Goal: Task Accomplishment & Management: Complete application form

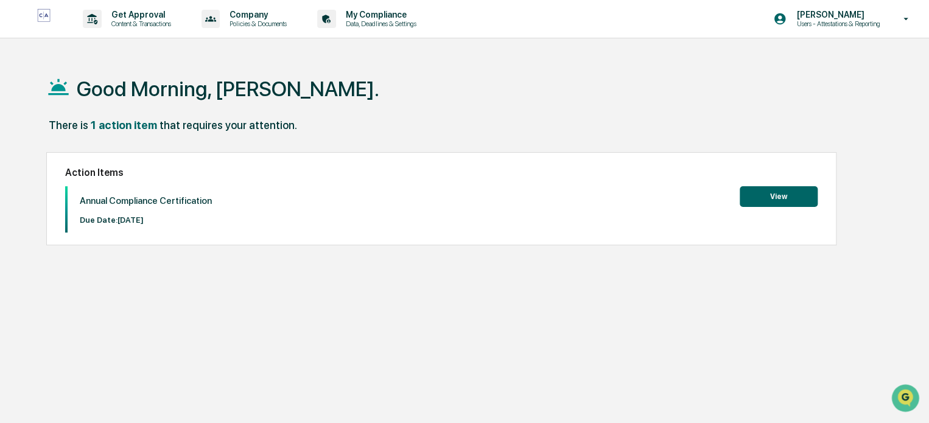
click at [785, 194] on button "View" at bounding box center [778, 196] width 78 height 21
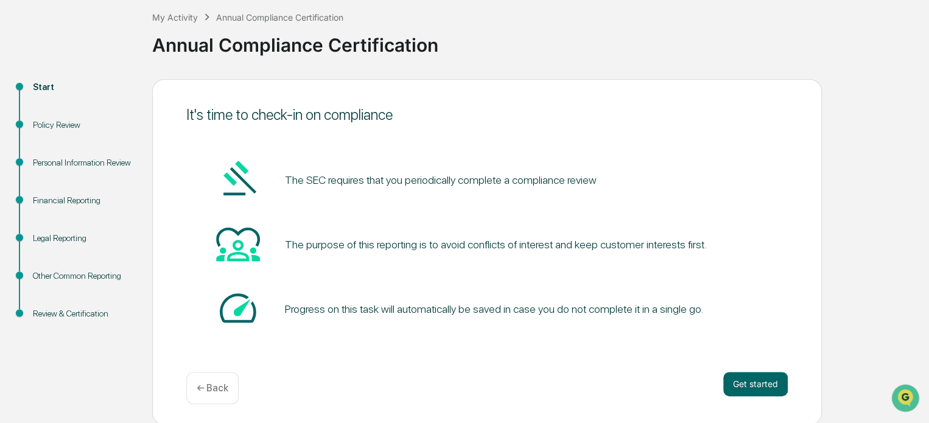
scroll to position [66, 0]
click at [769, 389] on button "Get started" at bounding box center [755, 383] width 65 height 24
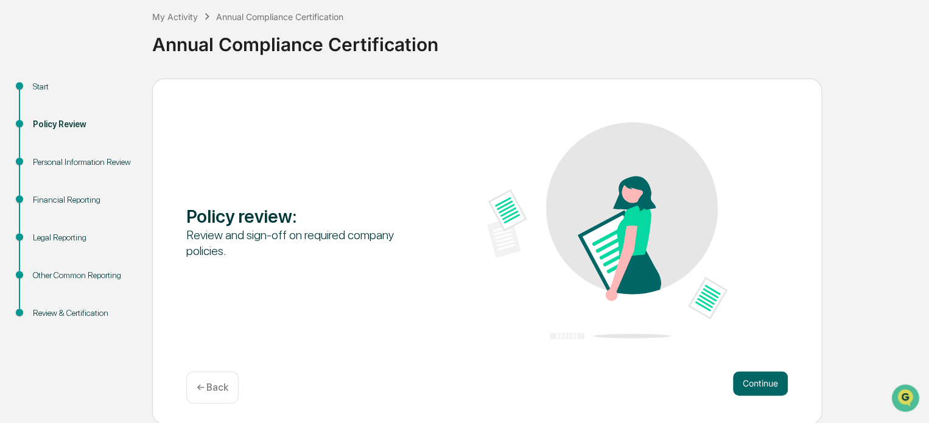
click at [766, 380] on button "Continue" at bounding box center [760, 383] width 55 height 24
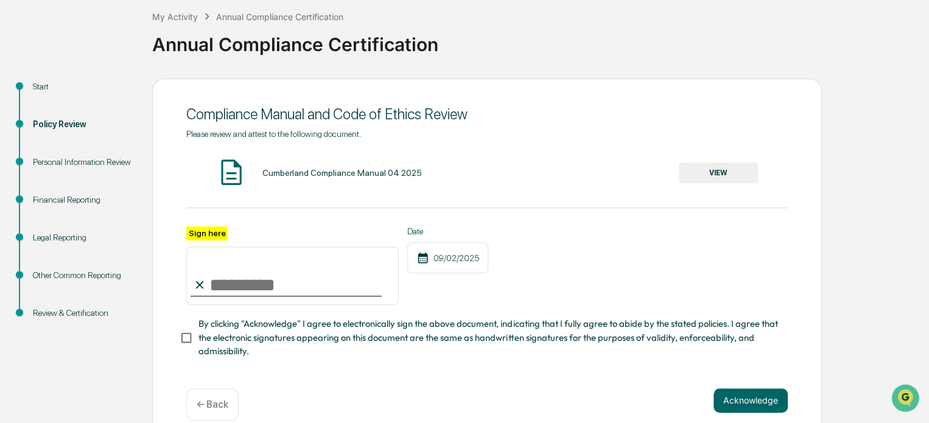
click at [274, 285] on input "Sign here" at bounding box center [292, 275] width 212 height 58
type input "**********"
drag, startPoint x: 766, startPoint y: 406, endPoint x: 773, endPoint y: 405, distance: 8.0
click at [767, 405] on button "Acknowledge" at bounding box center [750, 400] width 74 height 24
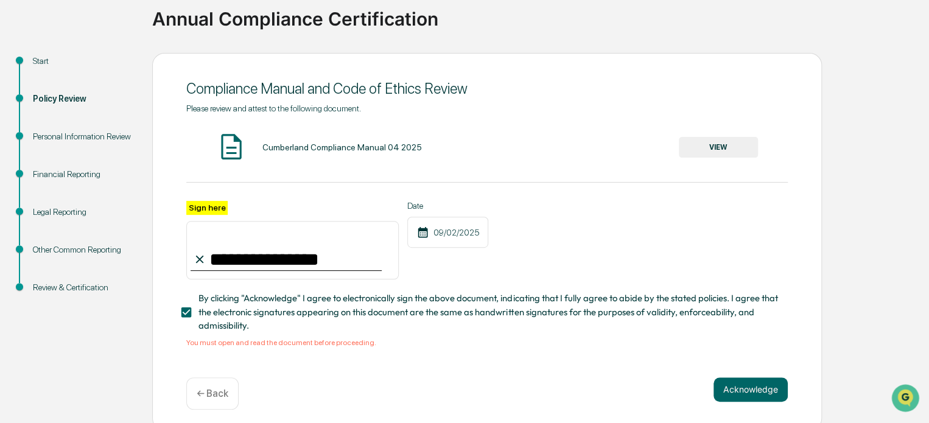
scroll to position [103, 0]
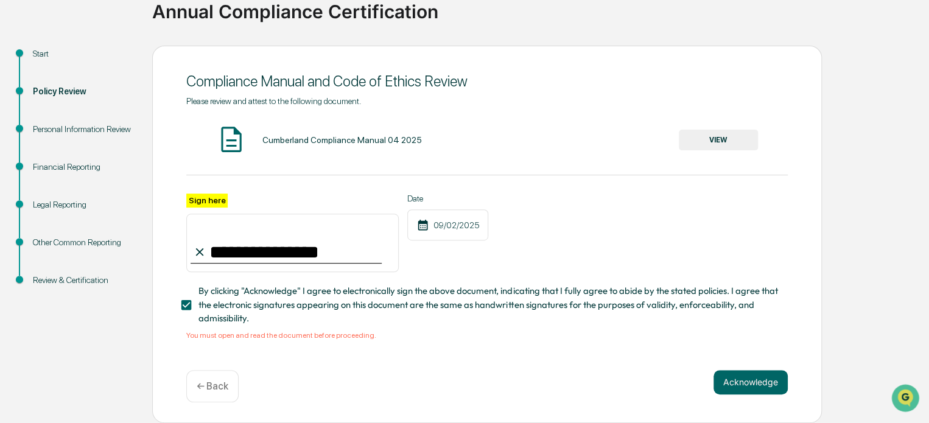
click at [729, 136] on button "VIEW" at bounding box center [718, 140] width 79 height 21
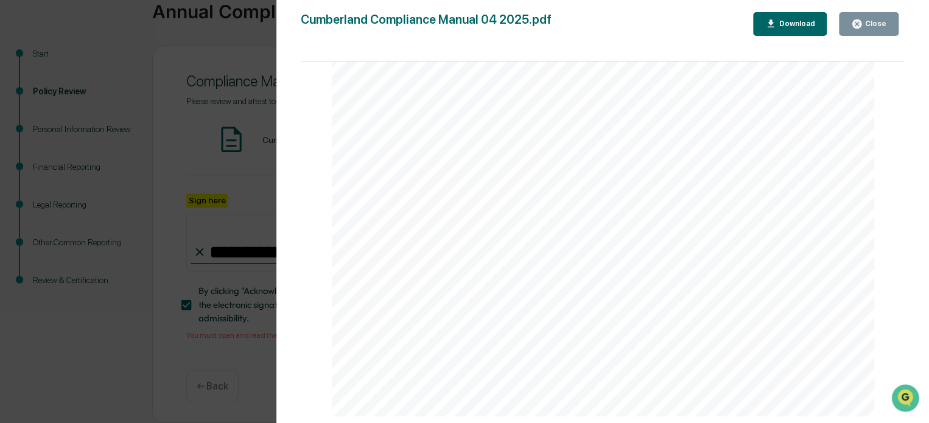
scroll to position [3590, 0]
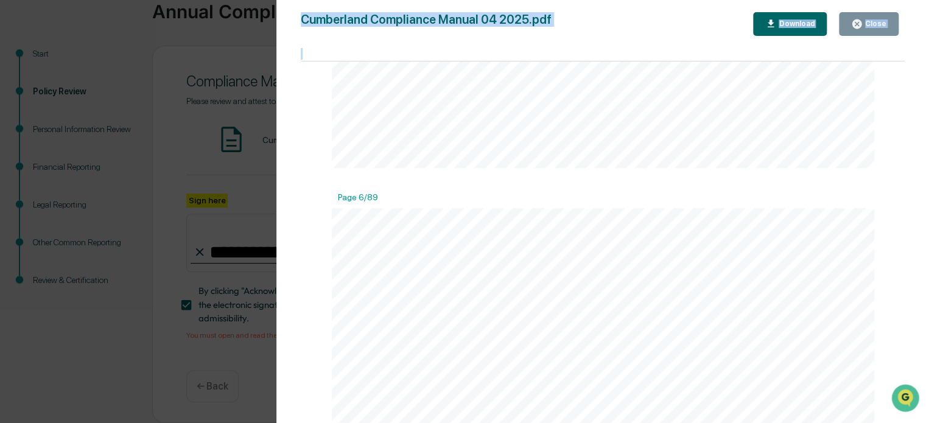
click at [903, 89] on div "Version History [DATE] 07:20 PM [PERSON_NAME] Cumberland Compliance Manual 04 2…" at bounding box center [602, 223] width 652 height 447
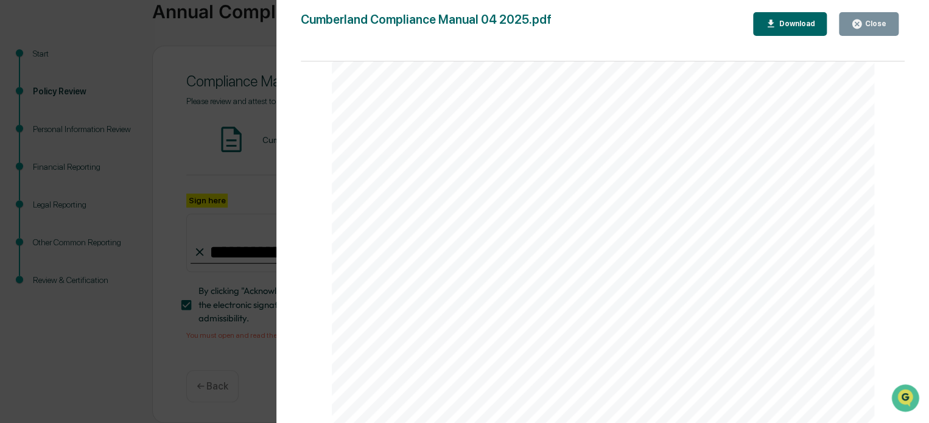
drag, startPoint x: 853, startPoint y: 191, endPoint x: 844, endPoint y: 195, distance: 9.8
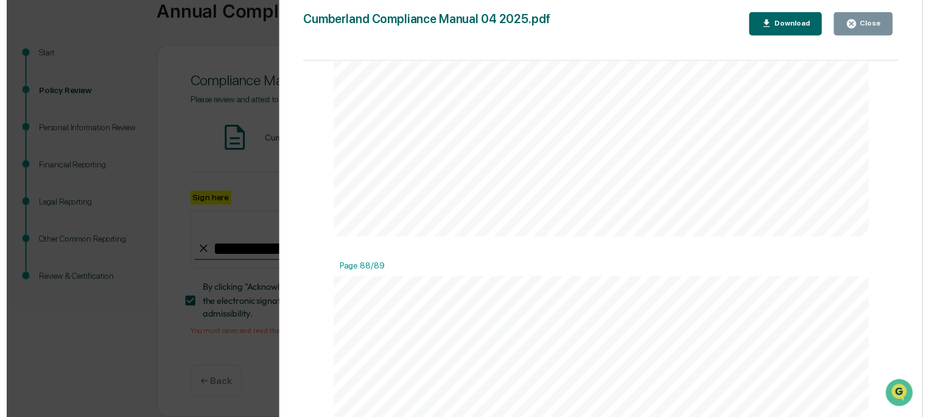
scroll to position [64232, 0]
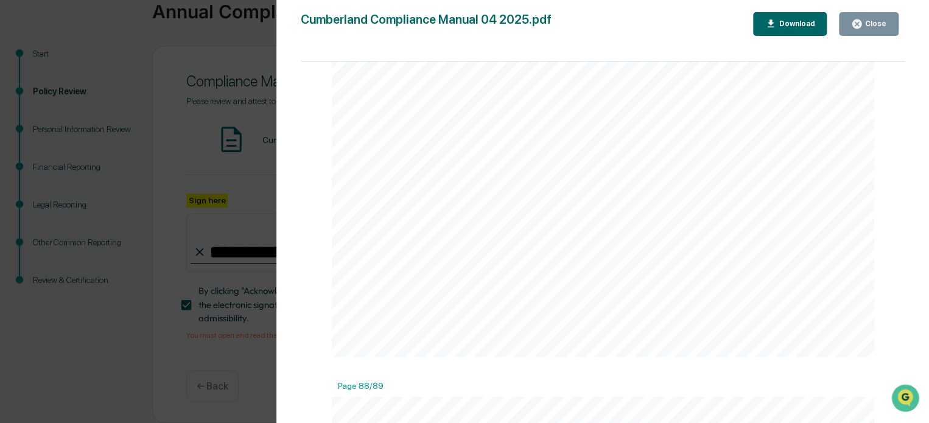
click at [882, 32] on button "Close" at bounding box center [869, 24] width 60 height 24
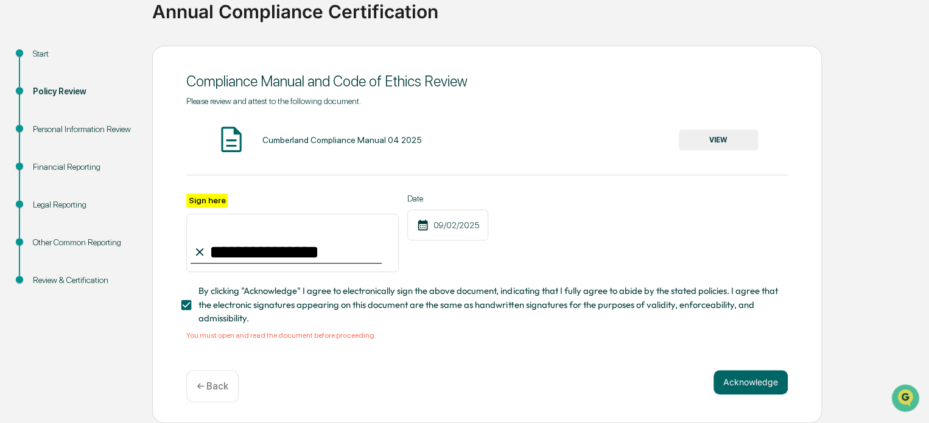
click at [741, 385] on button "Acknowledge" at bounding box center [750, 382] width 74 height 24
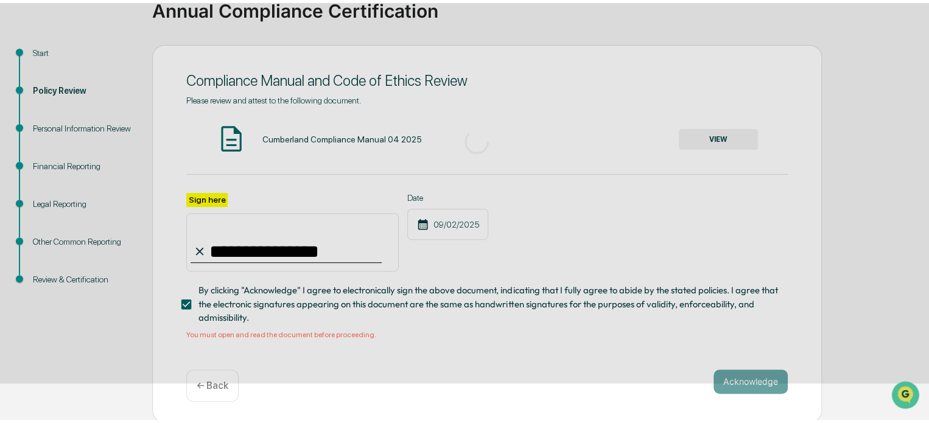
scroll to position [66, 0]
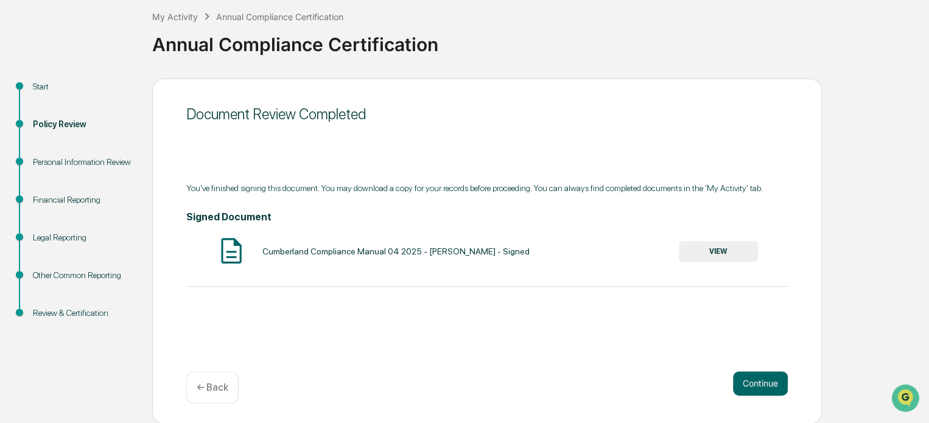
click at [724, 248] on button "VIEW" at bounding box center [718, 251] width 79 height 21
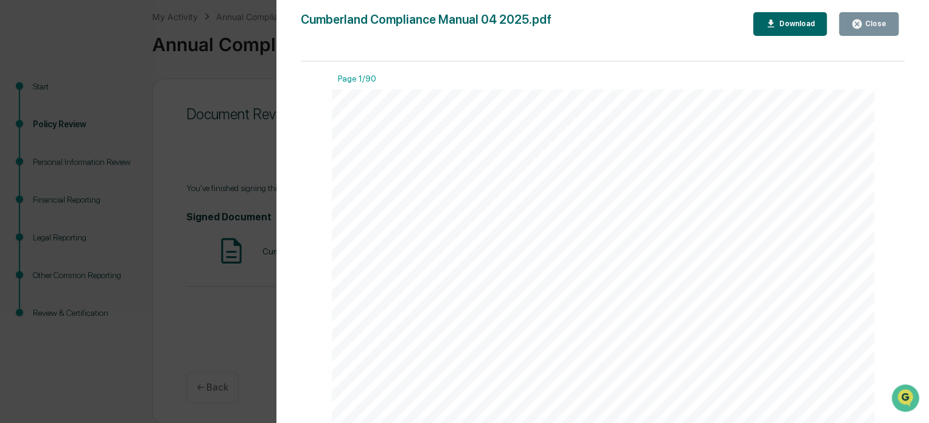
drag, startPoint x: 904, startPoint y: 143, endPoint x: 906, endPoint y: 154, distance: 11.1
click at [906, 154] on div "Version History 09/02/2025, 01:30 PM Desiree Metcalf Cumberland Compliance Manu…" at bounding box center [602, 223] width 652 height 447
drag, startPoint x: 874, startPoint y: 24, endPoint x: 801, endPoint y: 127, distance: 126.1
click at [874, 25] on div "Close" at bounding box center [874, 23] width 24 height 9
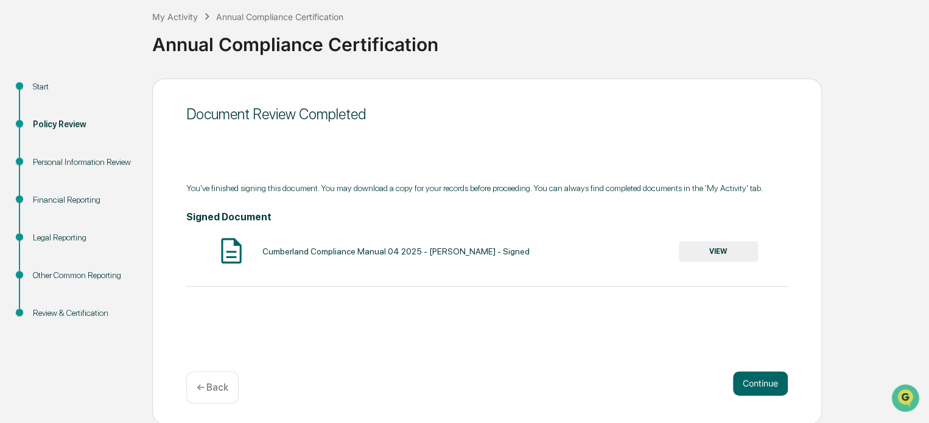
click at [758, 380] on button "Continue" at bounding box center [760, 383] width 55 height 24
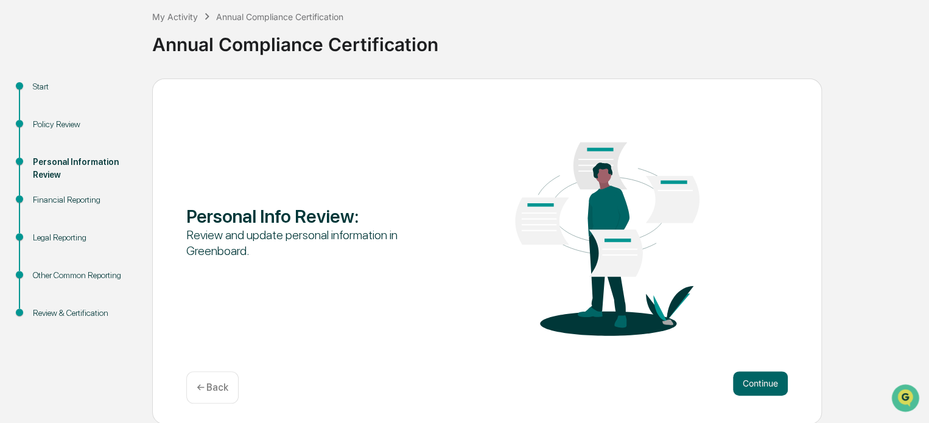
click at [761, 390] on button "Continue" at bounding box center [760, 383] width 55 height 24
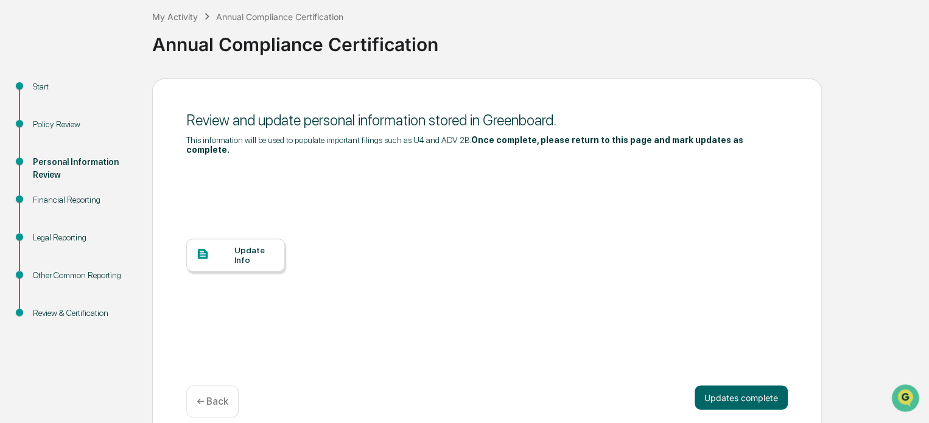
click at [747, 389] on button "Updates complete" at bounding box center [740, 397] width 93 height 24
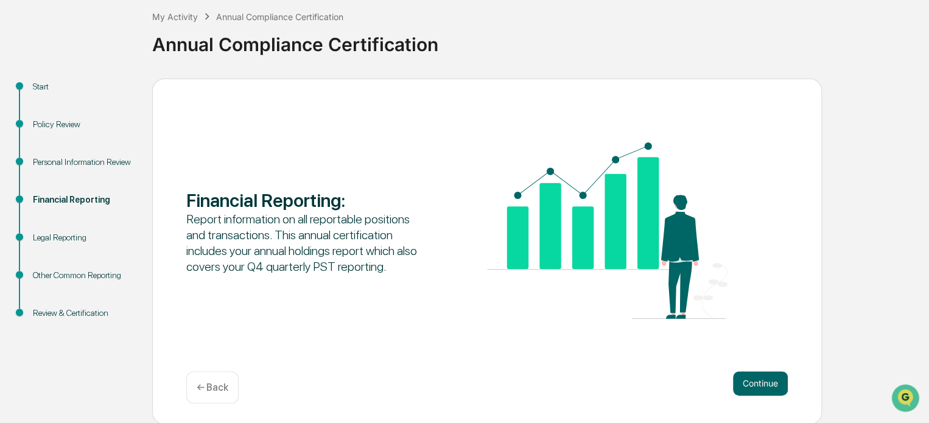
click at [753, 380] on button "Continue" at bounding box center [760, 383] width 55 height 24
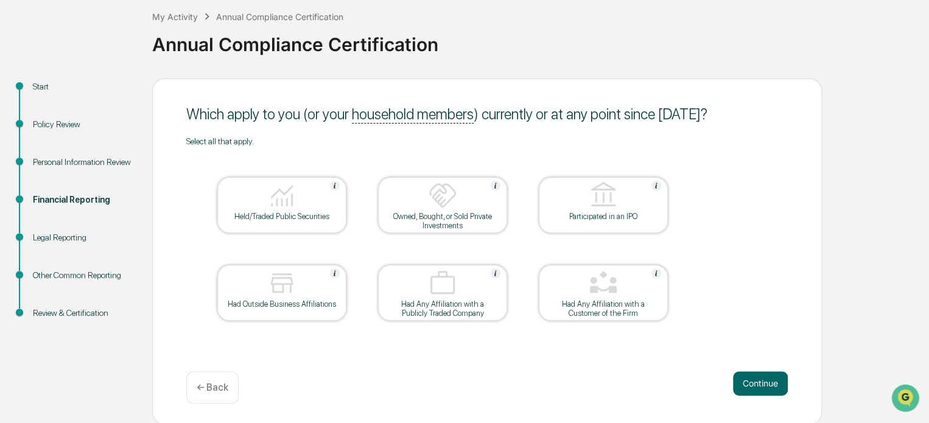
click at [757, 382] on button "Continue" at bounding box center [760, 383] width 55 height 24
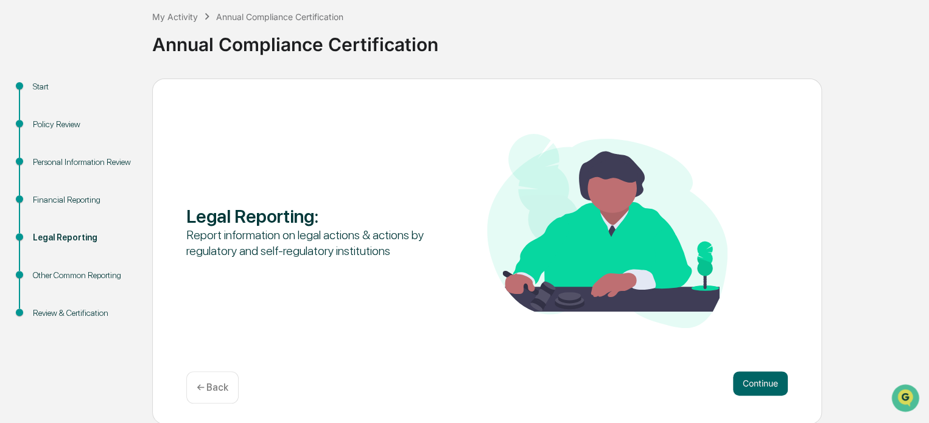
click at [757, 381] on button "Continue" at bounding box center [760, 383] width 55 height 24
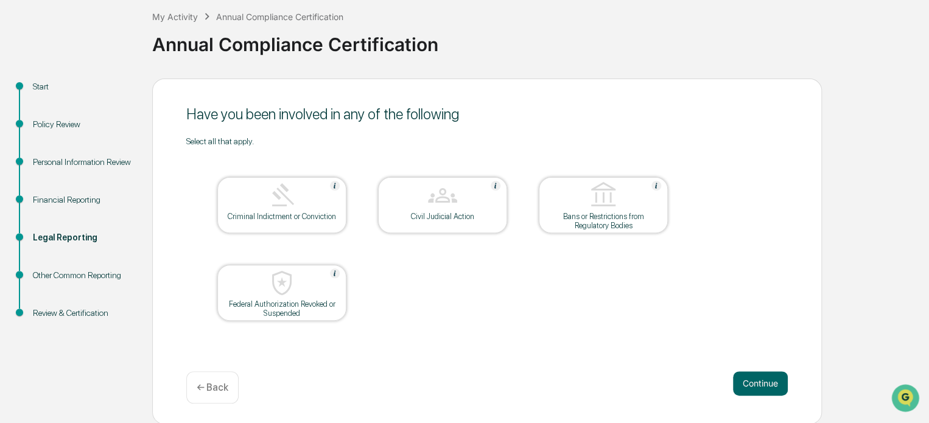
click at [757, 380] on button "Continue" at bounding box center [760, 383] width 55 height 24
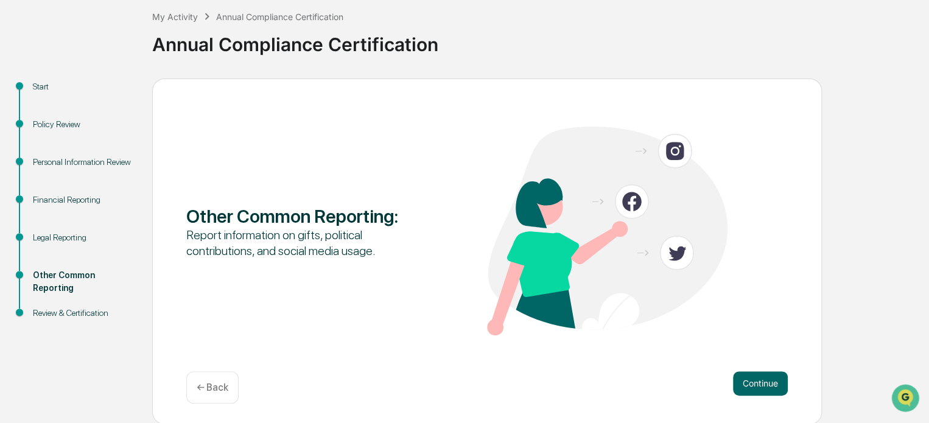
click at [757, 380] on button "Continue" at bounding box center [760, 383] width 55 height 24
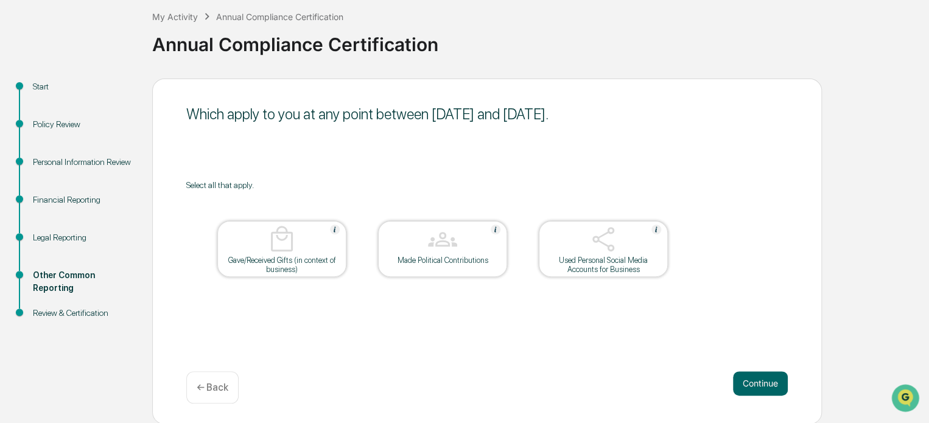
click at [759, 380] on button "Continue" at bounding box center [760, 383] width 55 height 24
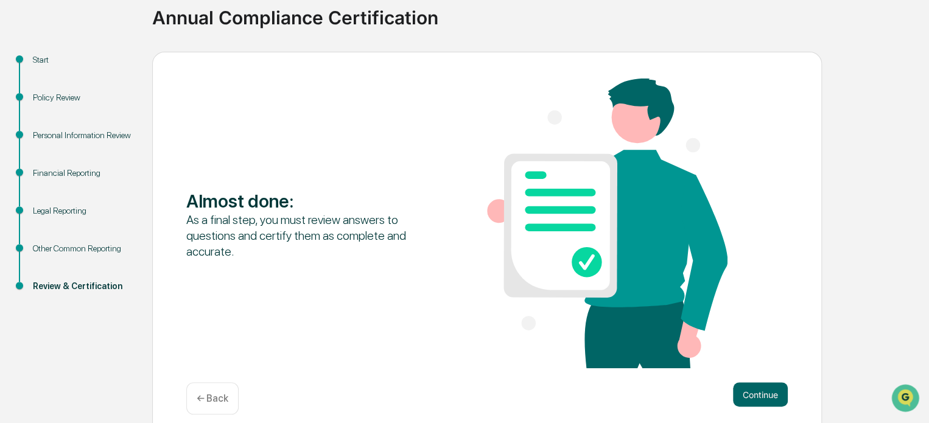
scroll to position [105, 0]
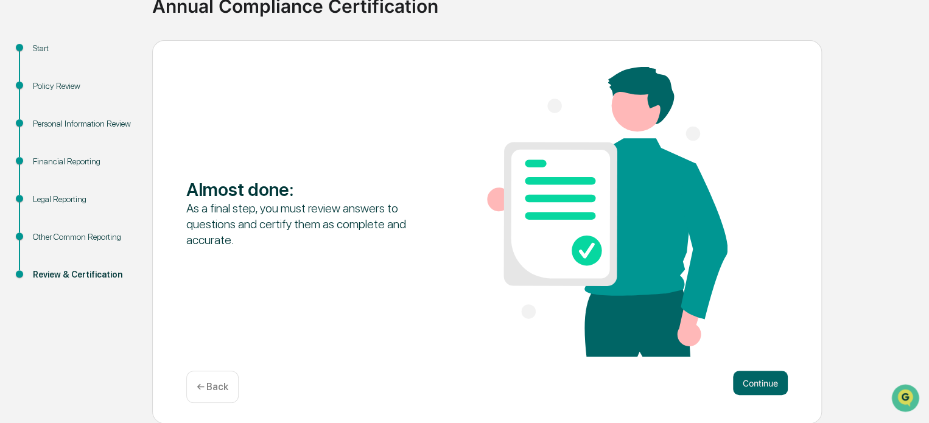
click at [759, 383] on button "Continue" at bounding box center [760, 383] width 55 height 24
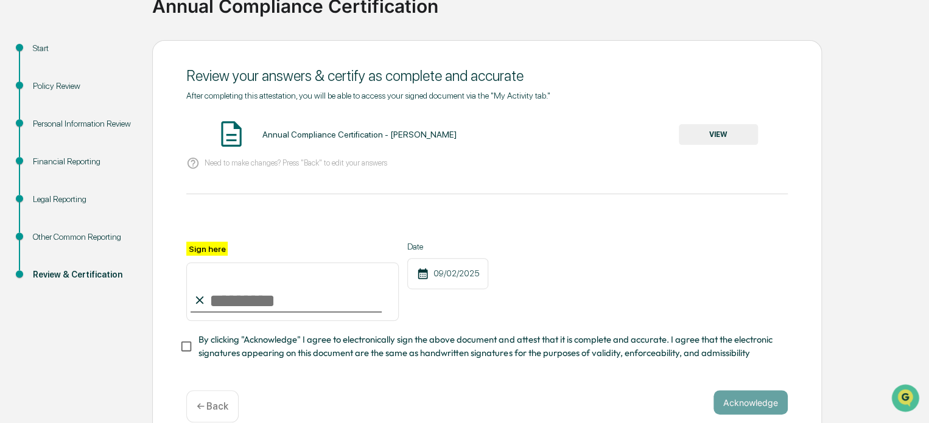
click at [290, 293] on input "Sign here" at bounding box center [292, 291] width 212 height 58
type input "**********"
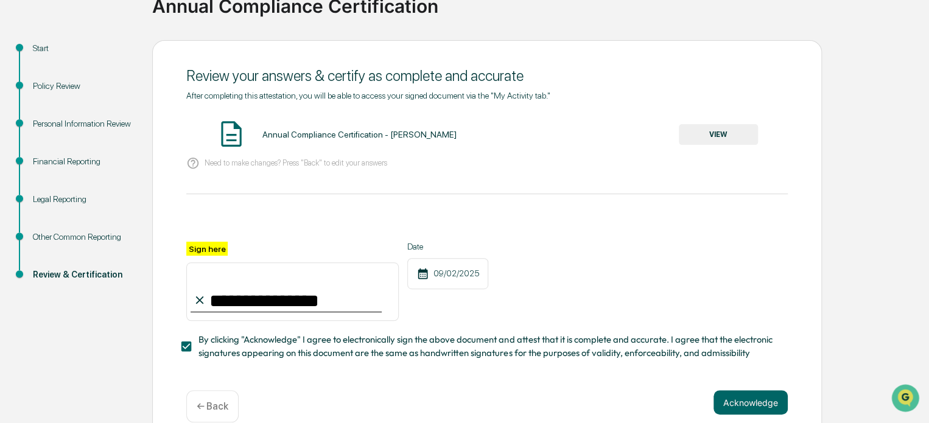
click at [752, 401] on button "Acknowledge" at bounding box center [750, 402] width 74 height 24
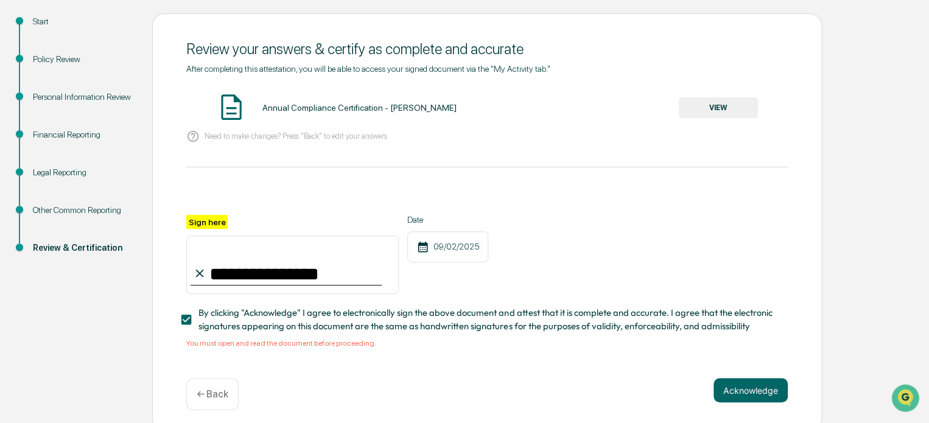
scroll to position [144, 0]
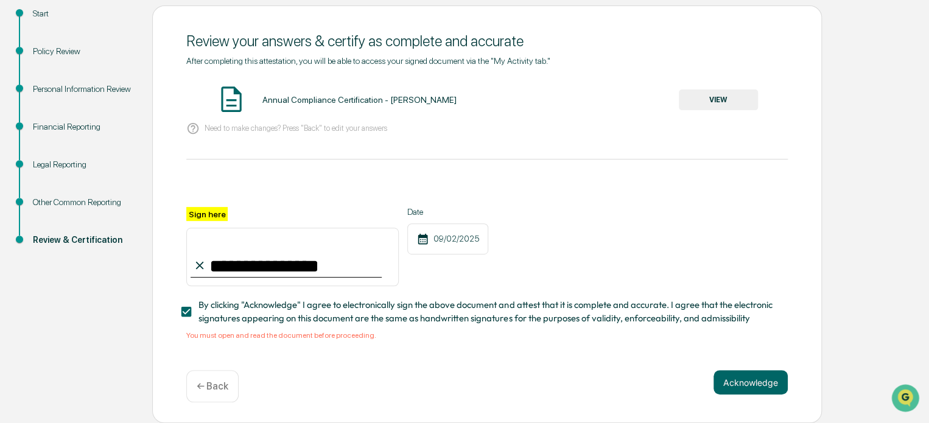
click at [714, 84] on div "Annual Compliance Certification - Desiree Metcalf VIEW" at bounding box center [486, 100] width 601 height 32
click at [715, 99] on button "VIEW" at bounding box center [718, 99] width 79 height 21
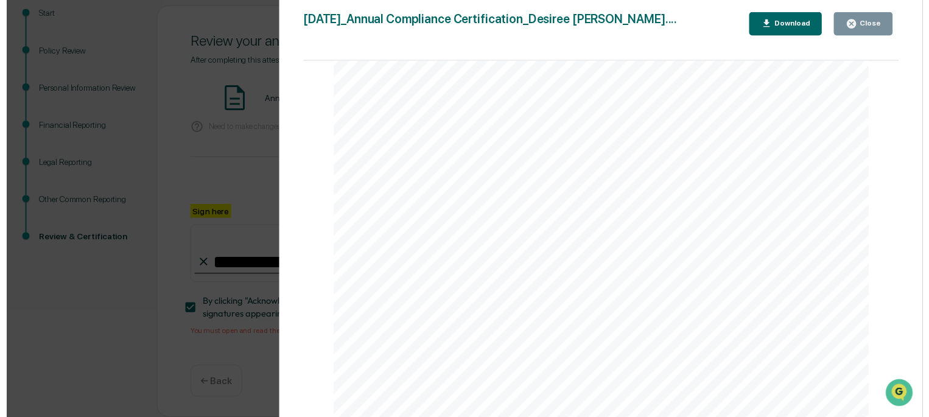
scroll to position [2858, 0]
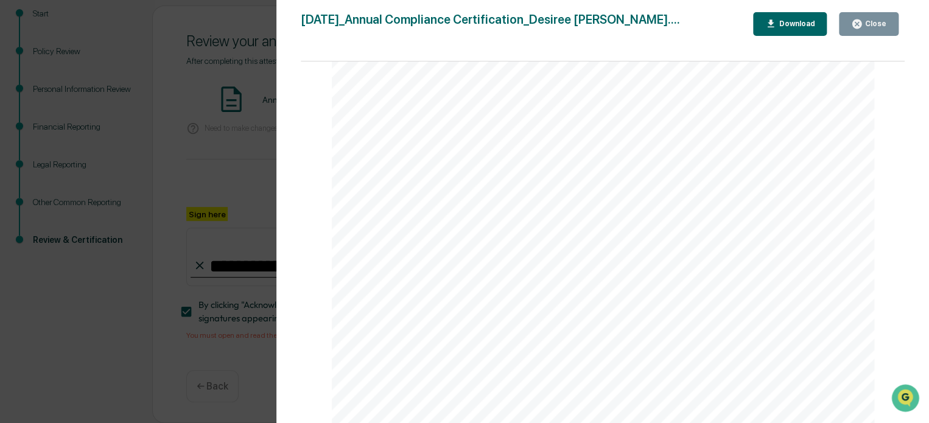
click at [876, 24] on div "Close" at bounding box center [874, 23] width 24 height 9
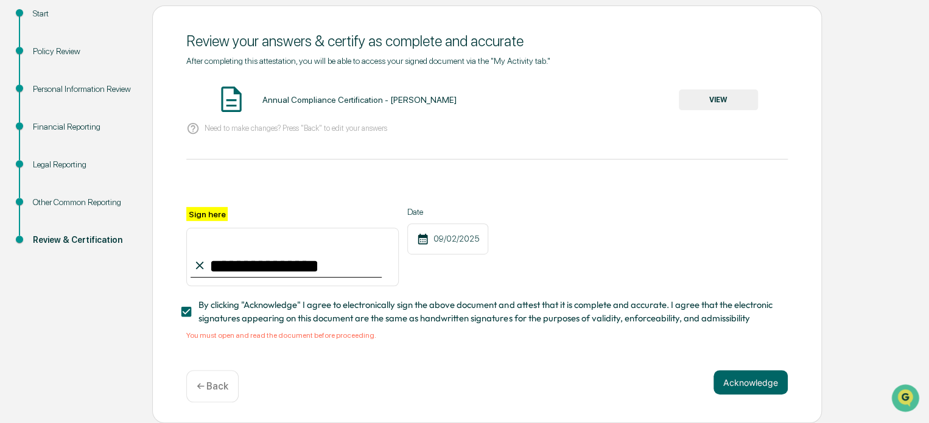
click at [756, 381] on button "Acknowledge" at bounding box center [750, 382] width 74 height 24
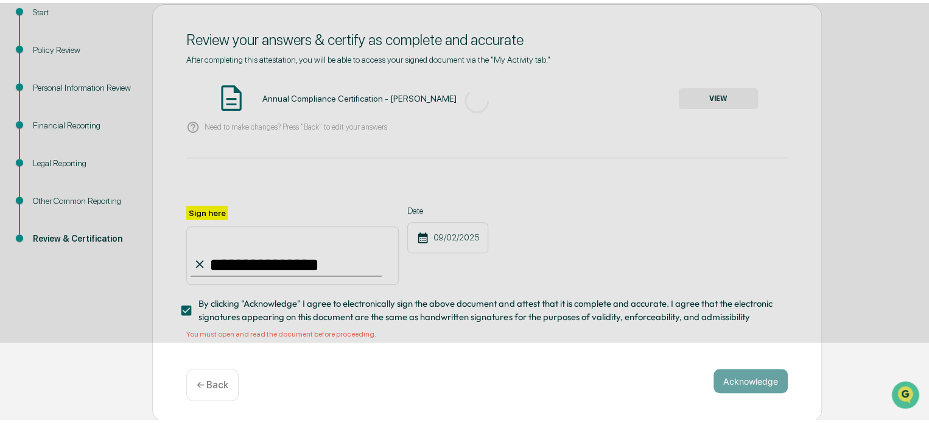
scroll to position [66, 0]
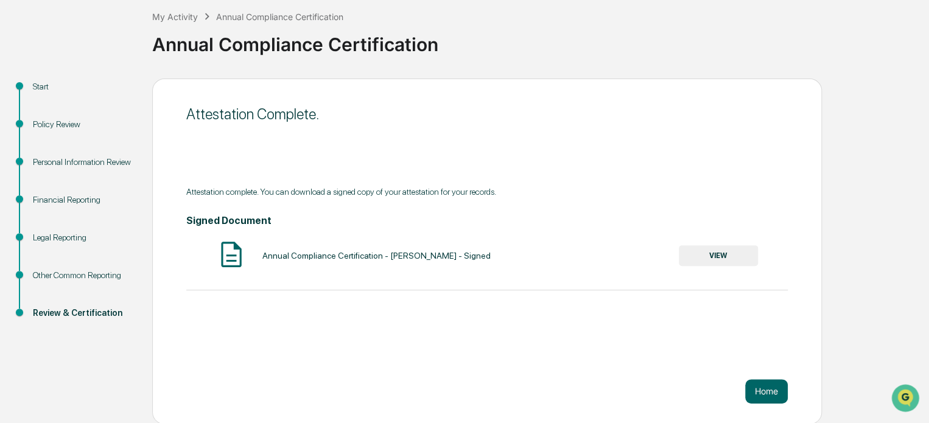
click at [738, 250] on button "VIEW" at bounding box center [718, 255] width 79 height 21
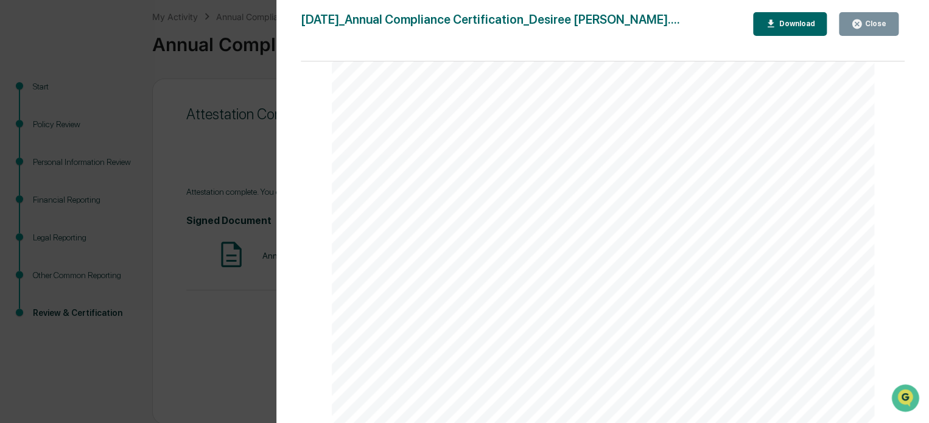
scroll to position [3600, 0]
click at [881, 33] on button "Close" at bounding box center [869, 24] width 60 height 24
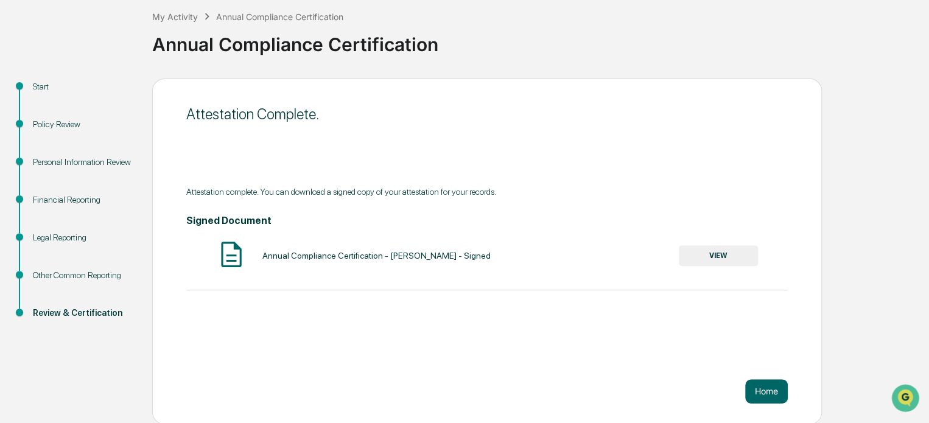
click at [774, 391] on button "Home" at bounding box center [766, 391] width 43 height 24
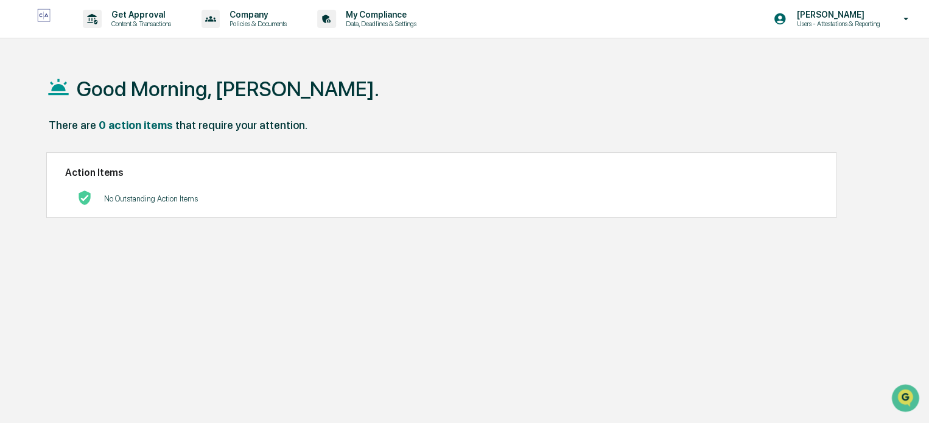
click at [843, 15] on p "[PERSON_NAME]" at bounding box center [835, 15] width 99 height 10
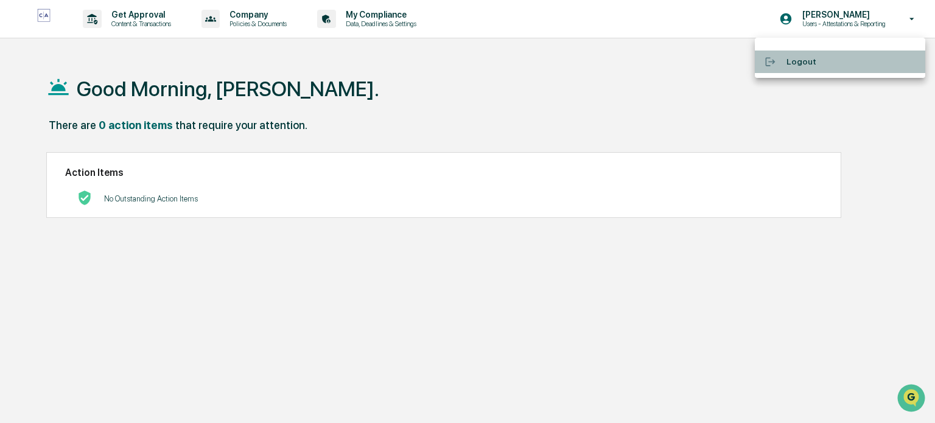
click at [796, 58] on li "Logout" at bounding box center [840, 62] width 170 height 23
